Goal: Task Accomplishment & Management: Manage account settings

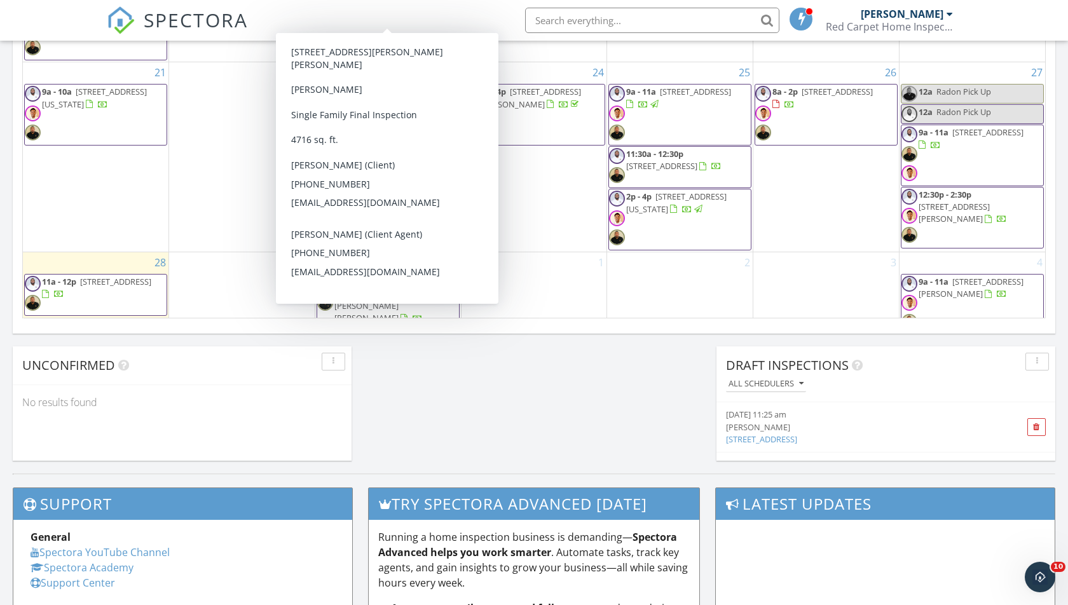
scroll to position [888, 0]
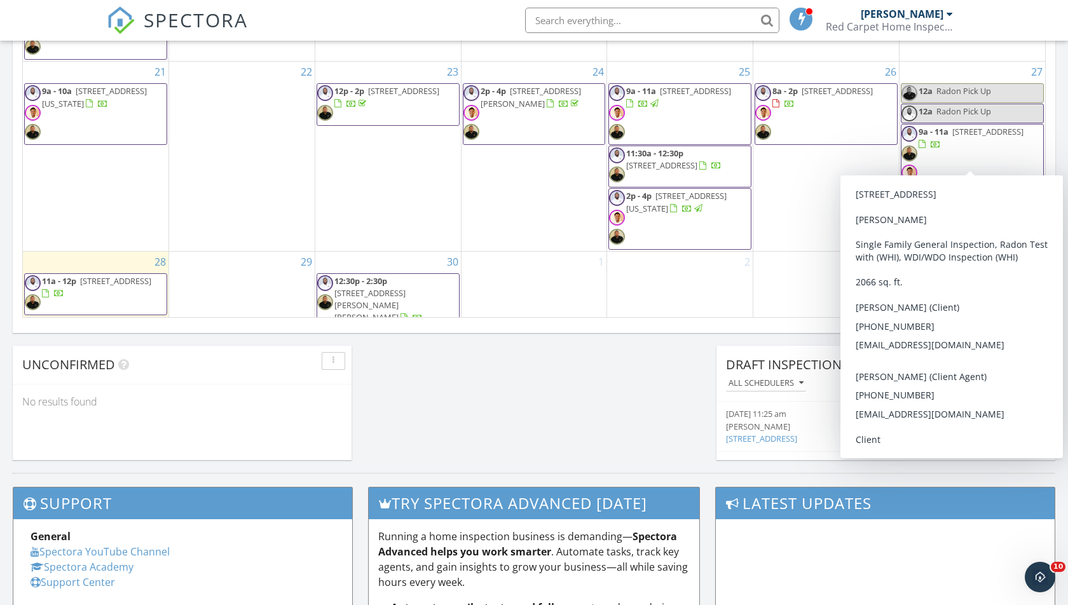
click at [1009, 153] on body "SPECTORA Jerome Alston Red Carpet Home Inspections Role: Inspector Change Role …" at bounding box center [534, 26] width 1068 height 1828
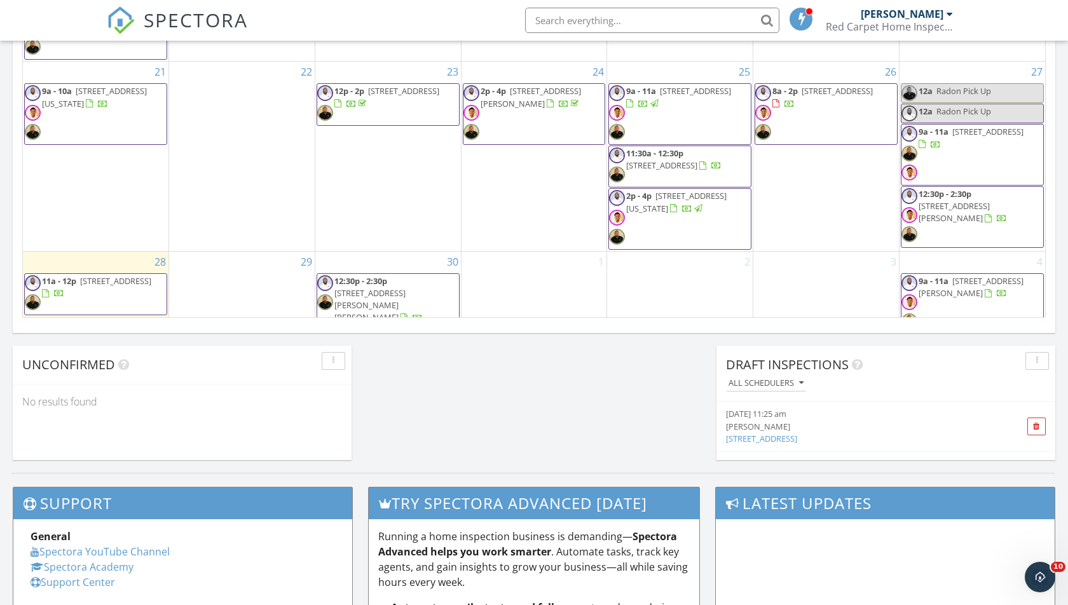
click at [807, 99] on span "8a - 2p 5320 Burreed Ct , Waldorf 20601" at bounding box center [826, 114] width 142 height 58
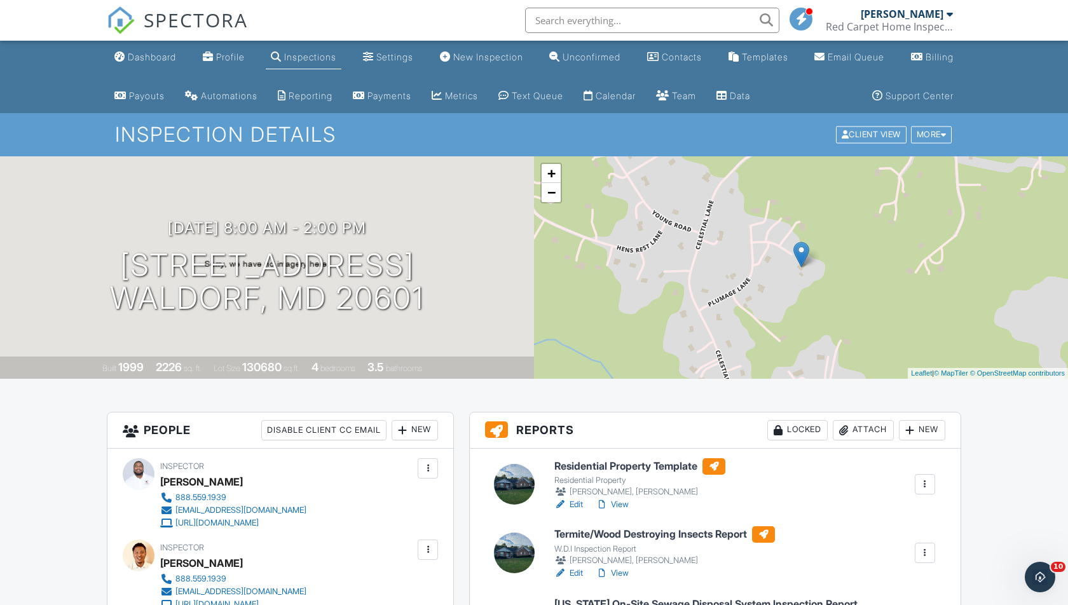
click at [283, 240] on div "09/26/2025 8:00 am - 2:00 pm 5320 Burreed Ct Waldorf, MD 20601" at bounding box center [267, 267] width 534 height 96
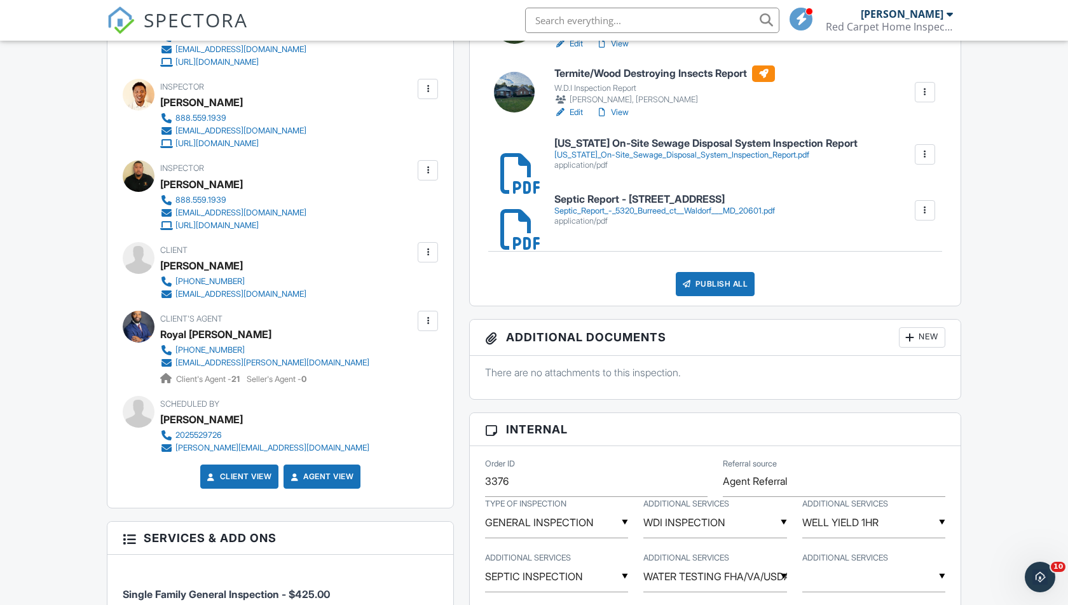
scroll to position [444, 0]
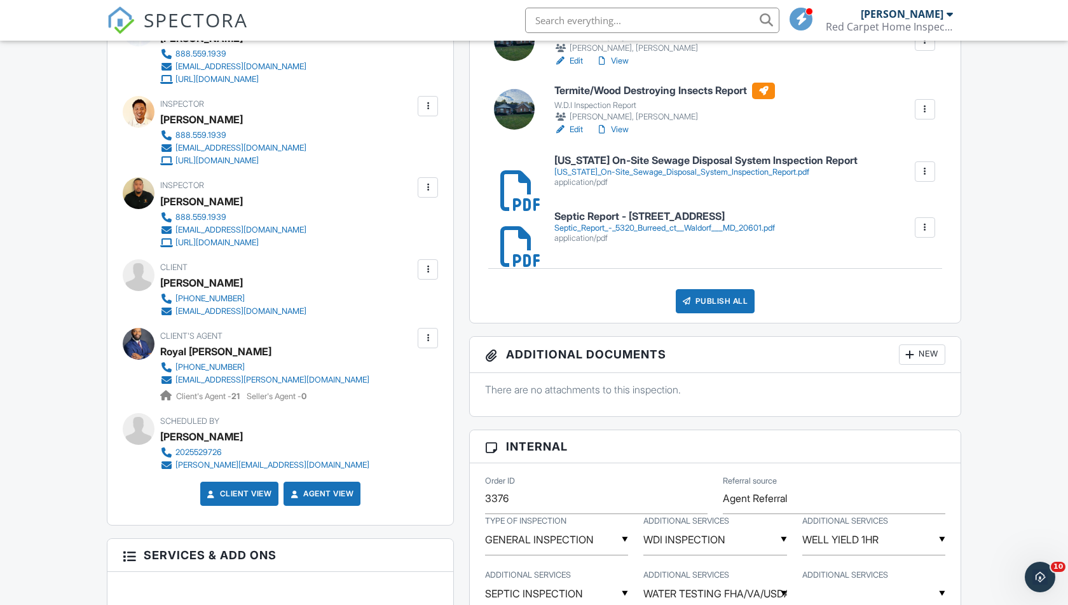
click at [660, 219] on h6 "Septic Report - 5320 Burreed ct Waldorf MD 20601" at bounding box center [664, 216] width 221 height 11
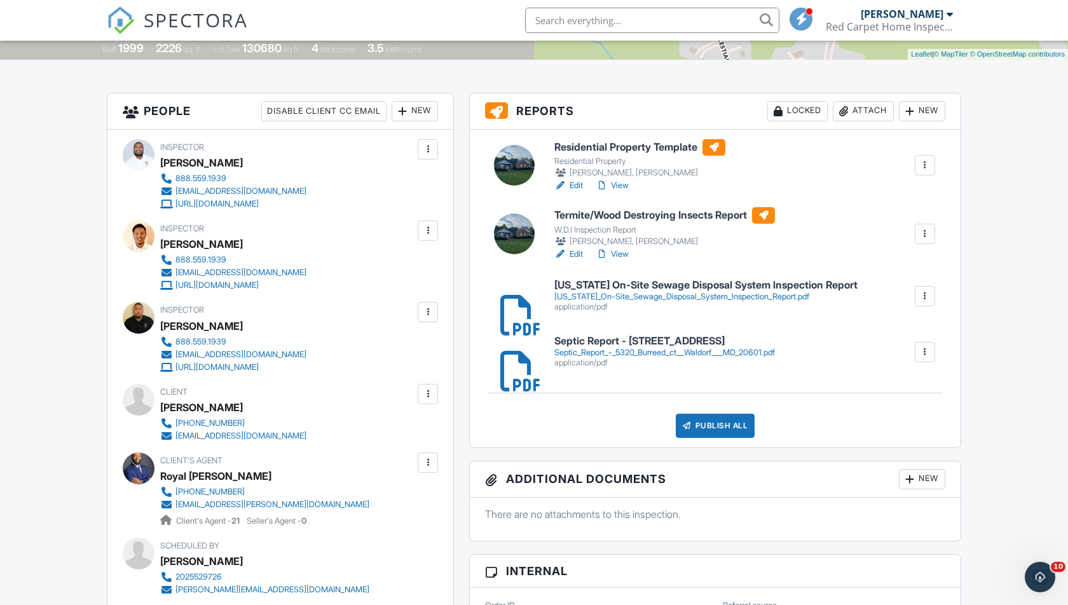
scroll to position [0, 0]
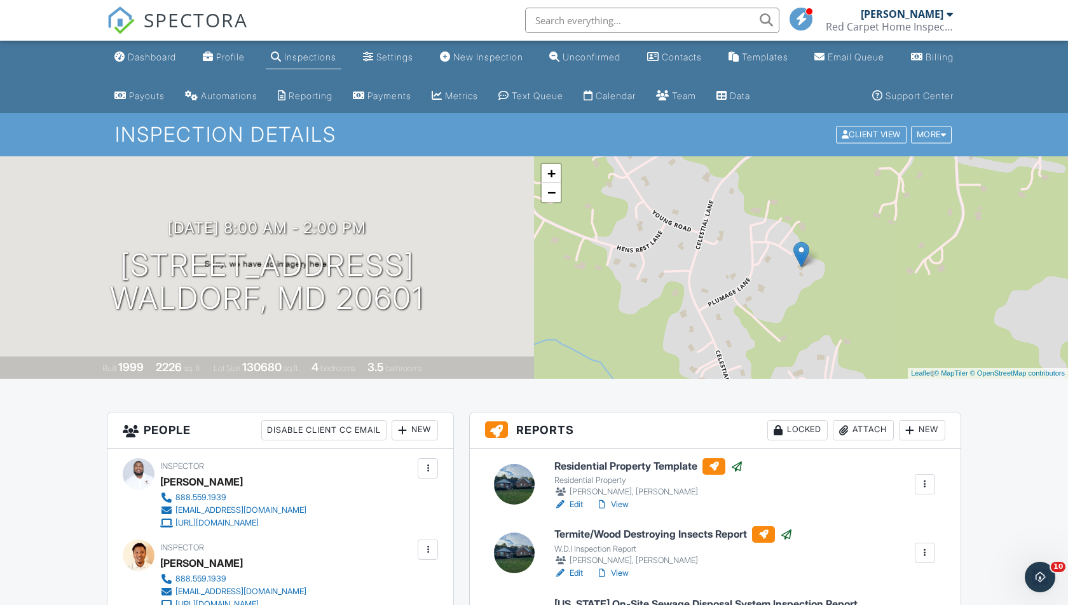
click at [145, 50] on link "Dashboard" at bounding box center [145, 58] width 72 height 24
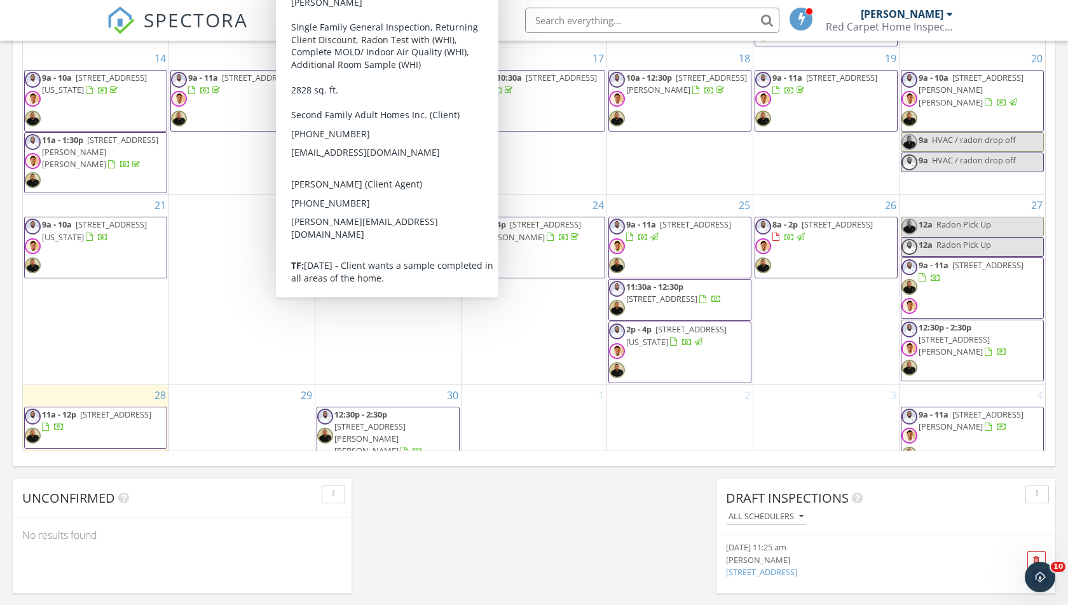
scroll to position [755, 0]
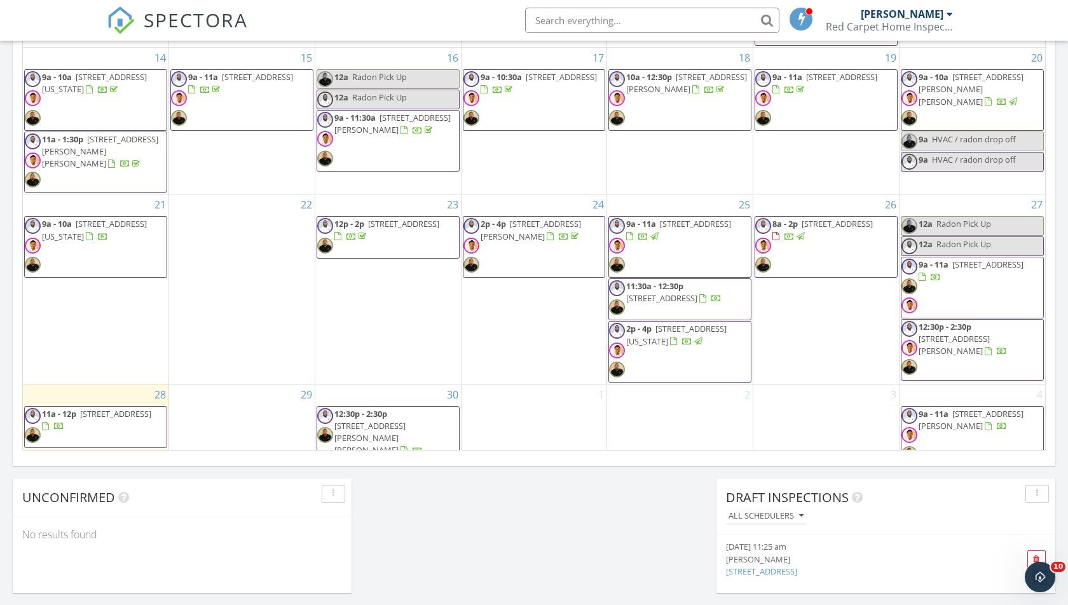
click at [965, 333] on span "7109 Santa Cruz Pl , Gainesville 20155" at bounding box center [954, 345] width 71 height 24
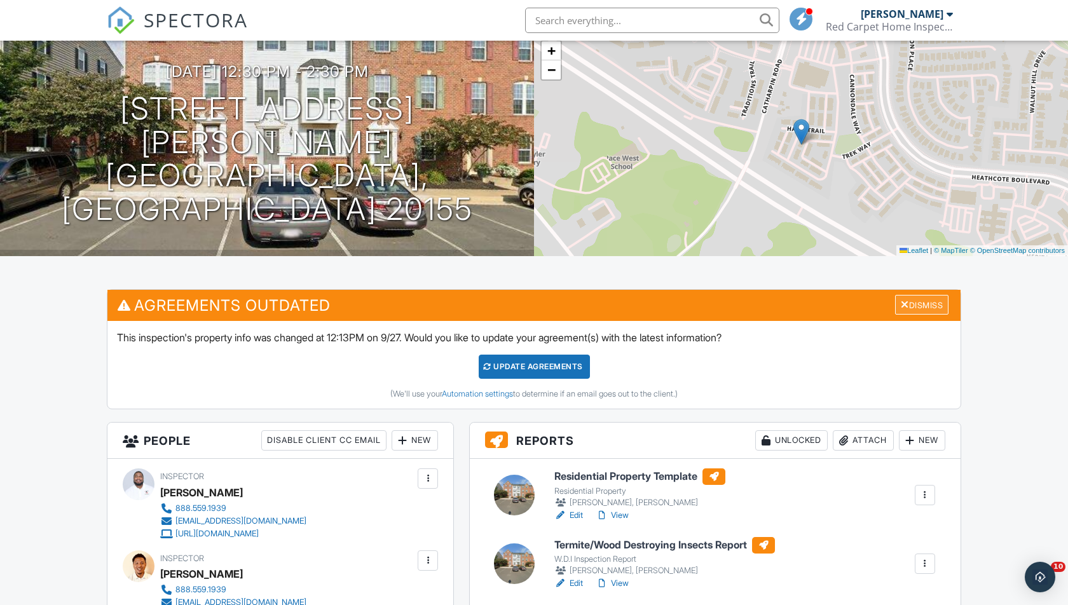
click at [931, 306] on div "Dismiss" at bounding box center [921, 305] width 53 height 20
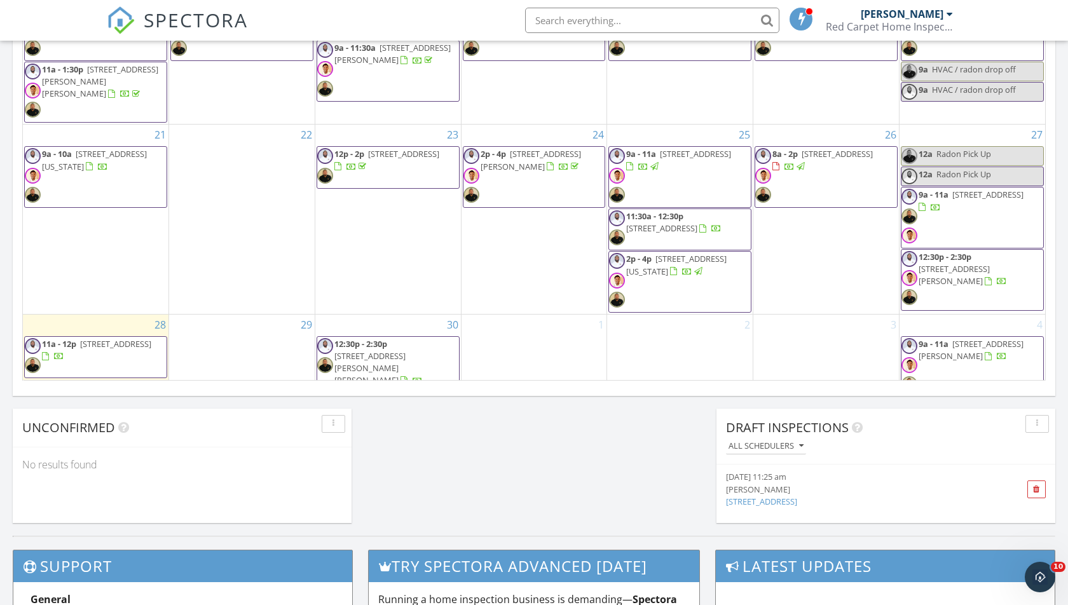
scroll to position [827, 0]
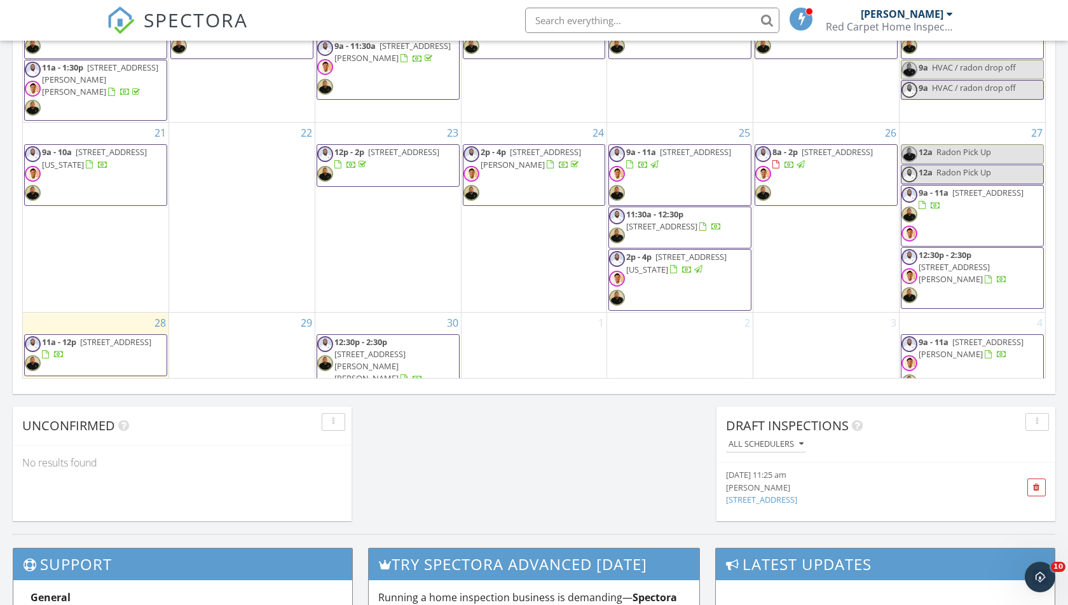
click at [959, 200] on span "9a - 11a 4648 Scottsdale Place , Waldorf 20601" at bounding box center [972, 216] width 142 height 58
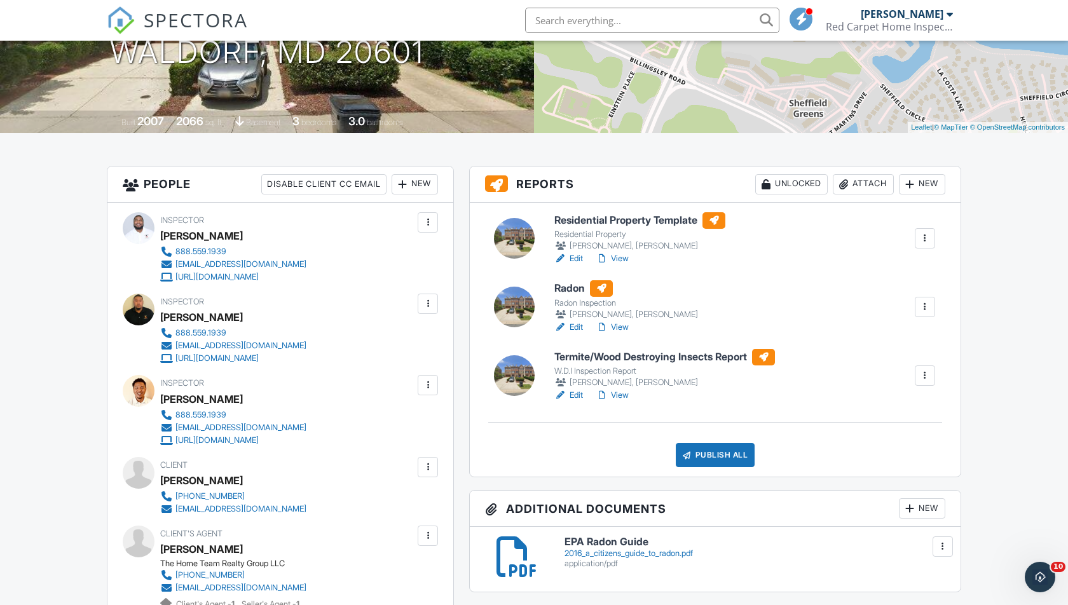
scroll to position [257, 0]
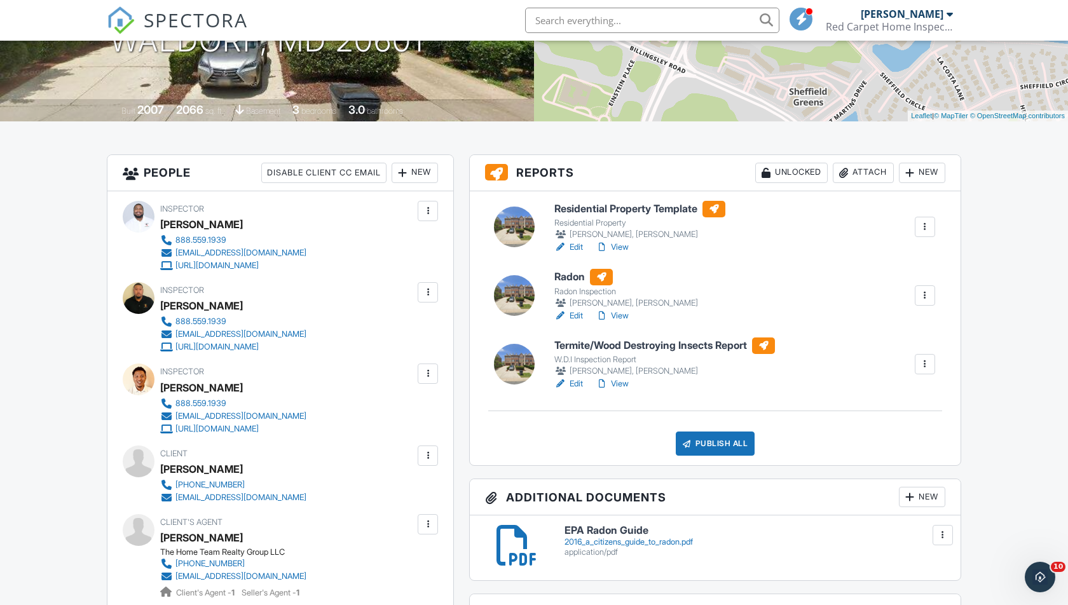
click at [619, 246] on link "View" at bounding box center [612, 247] width 33 height 13
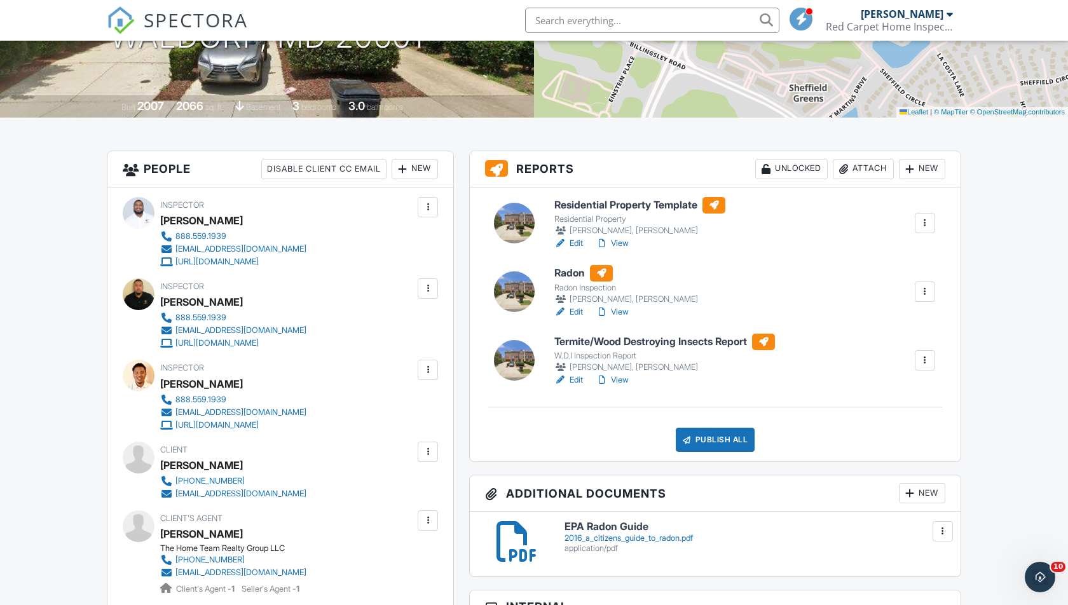
click at [924, 292] on div at bounding box center [925, 291] width 13 height 13
click at [863, 416] on div "Delete" at bounding box center [869, 416] width 27 height 14
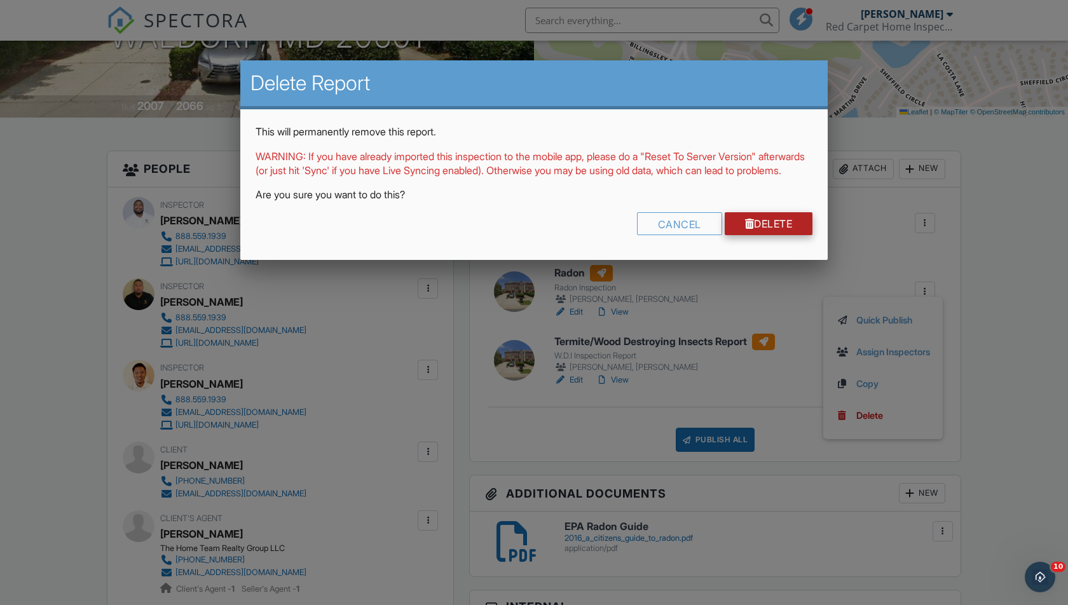
click at [756, 235] on link "Delete" at bounding box center [769, 223] width 88 height 23
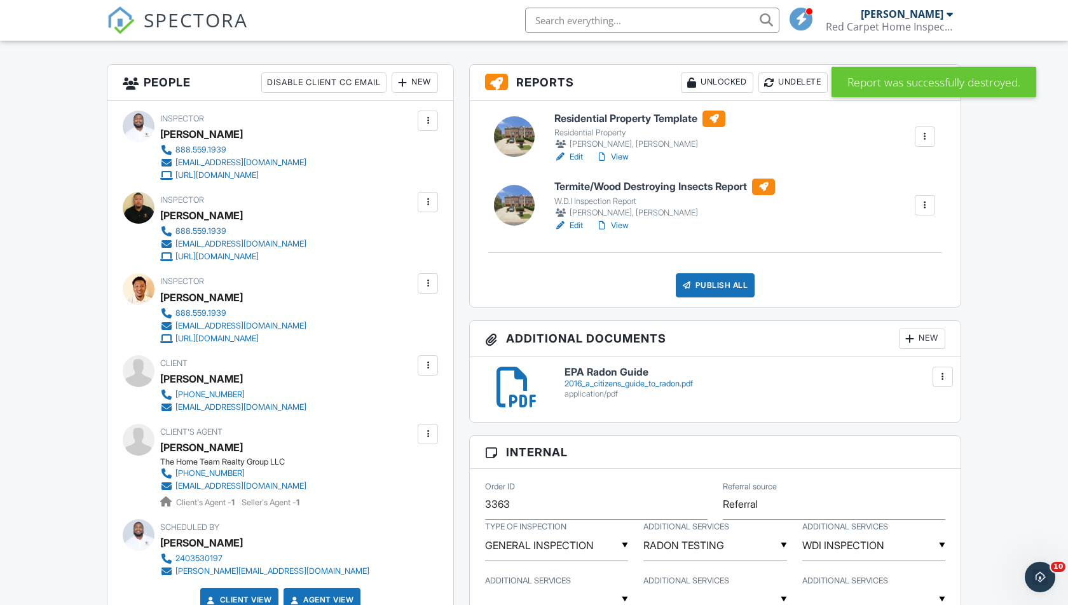
scroll to position [350, 0]
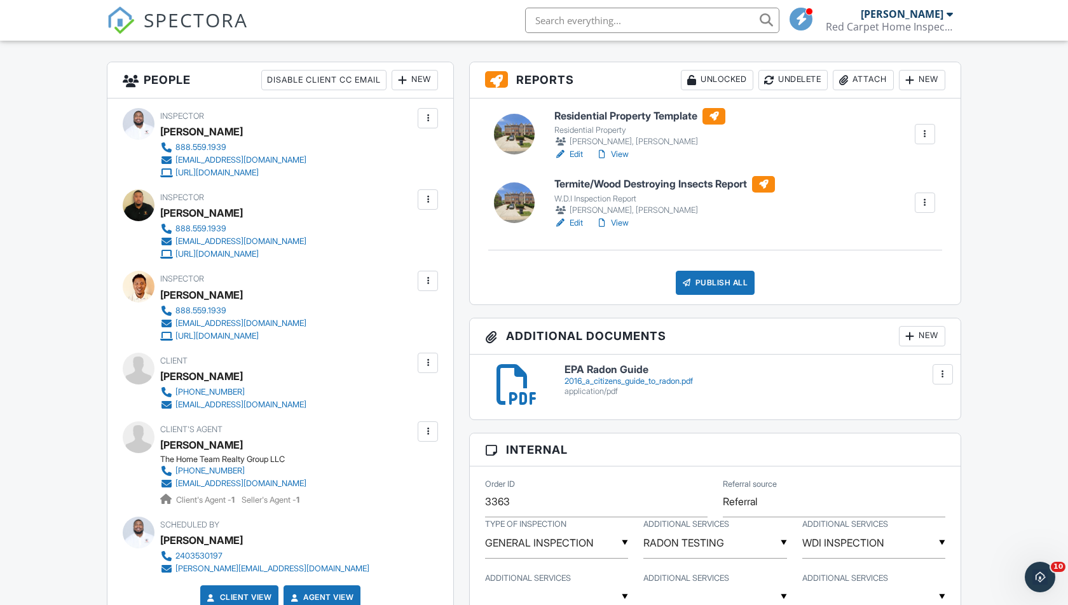
click at [578, 228] on div "Residential Property Template Residential Property [PERSON_NAME], [PERSON_NAME]…" at bounding box center [715, 202] width 491 height 206
click at [576, 221] on link "Edit" at bounding box center [568, 223] width 29 height 13
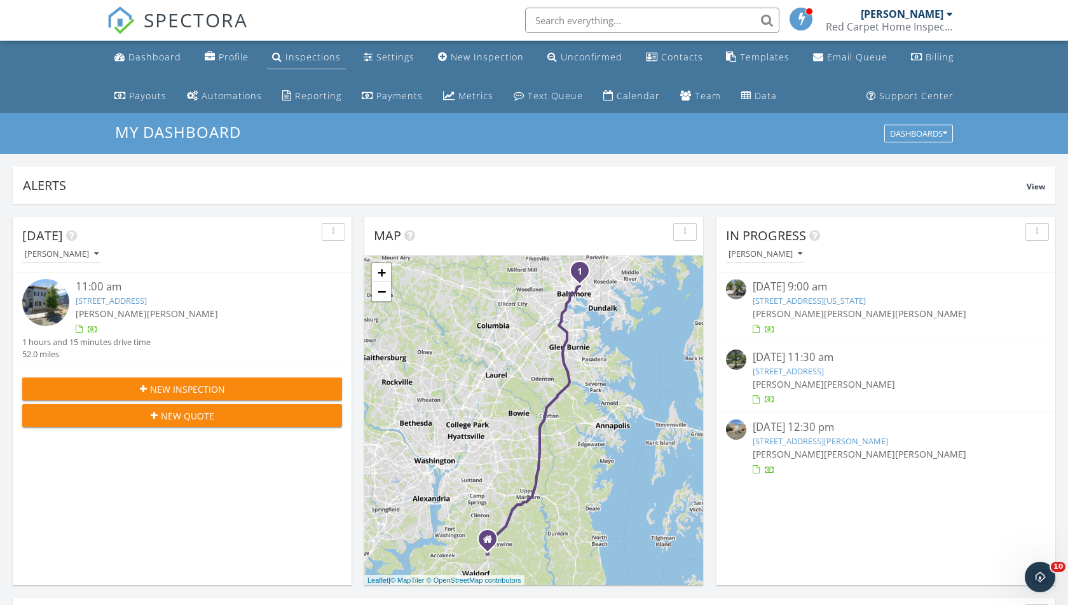
click at [306, 58] on div "Inspections" at bounding box center [312, 57] width 55 height 12
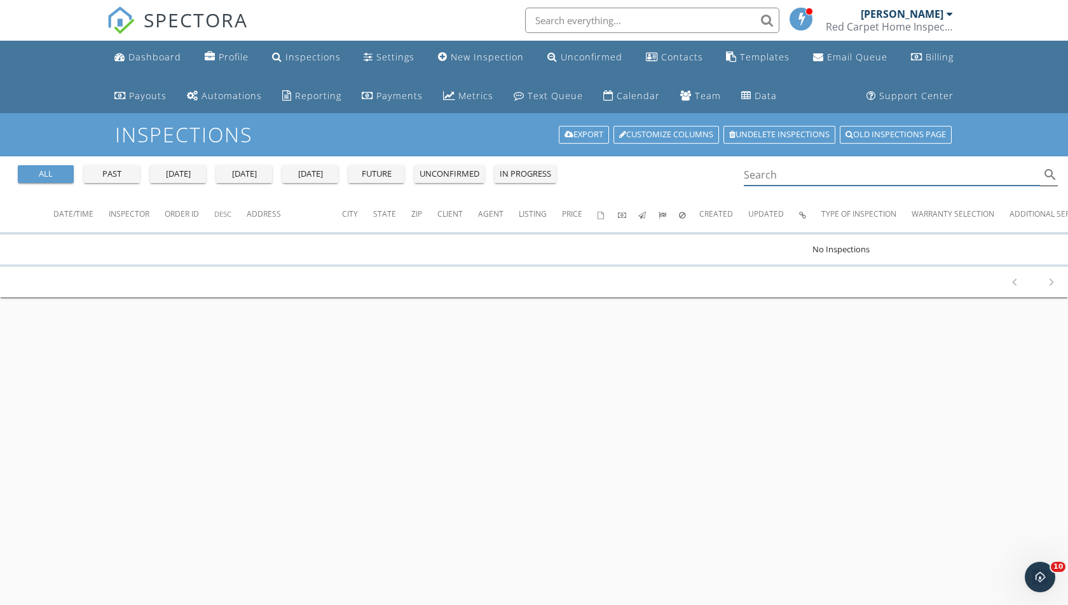
click at [760, 179] on input "Search" at bounding box center [892, 175] width 296 height 21
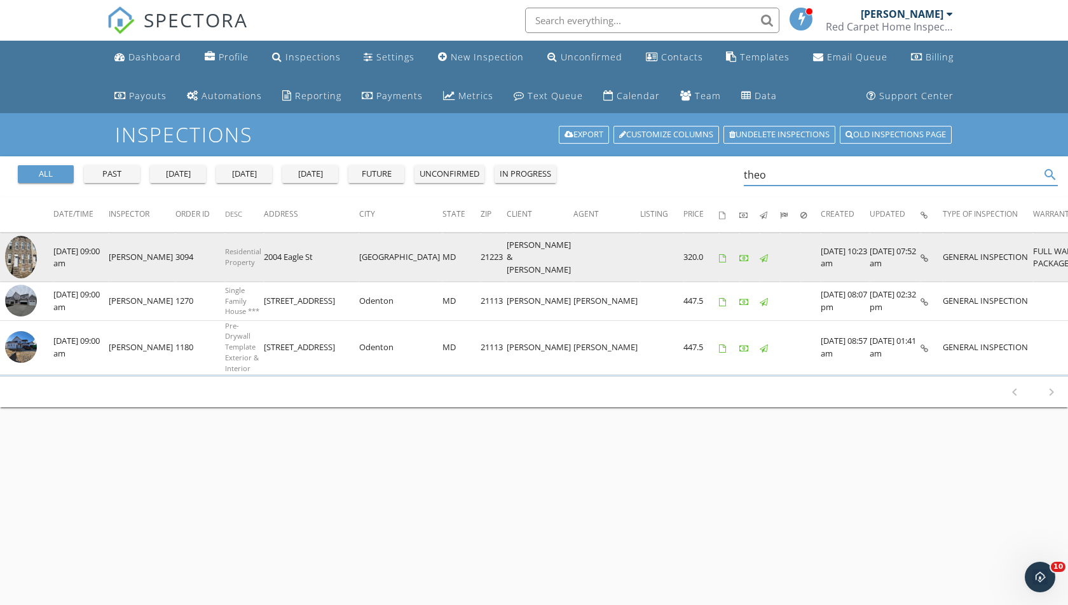
type input "theo"
click at [920, 259] on icon at bounding box center [924, 258] width 8 height 8
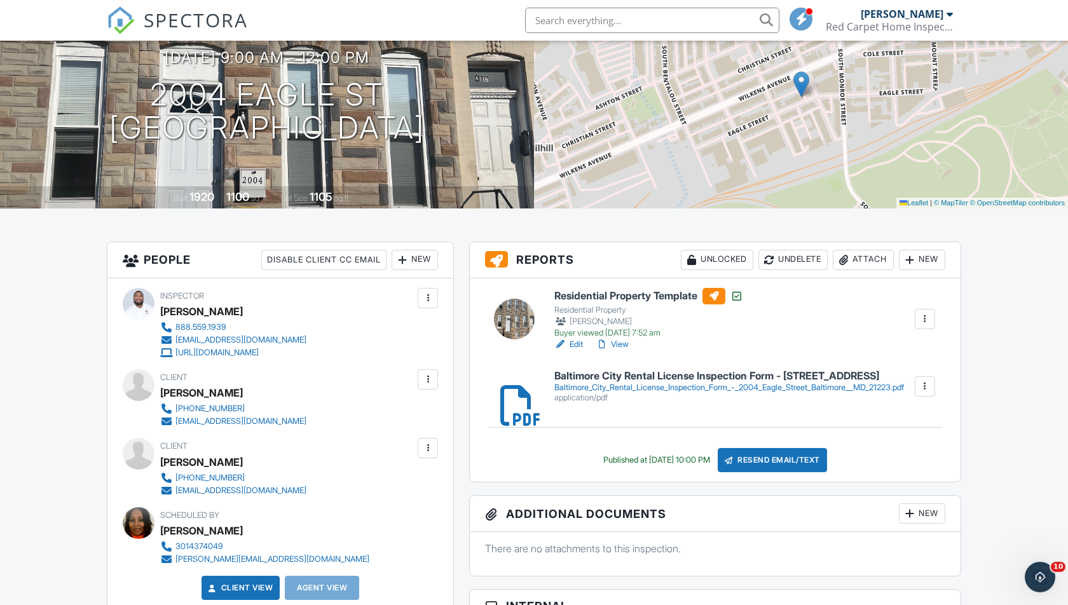
click at [629, 374] on h6 "Baltimore City Rental License Inspection Form - [STREET_ADDRESS]" at bounding box center [729, 376] width 350 height 11
